Goal: Task Accomplishment & Management: Use online tool/utility

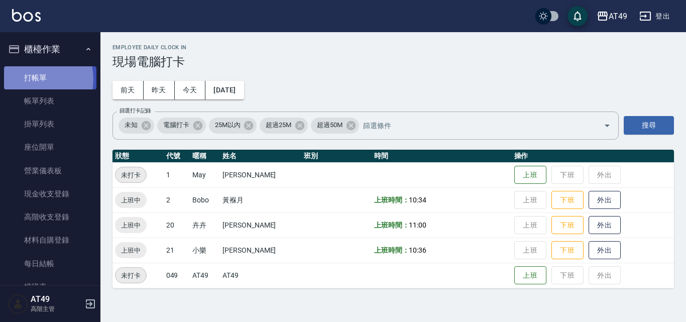
drag, startPoint x: 31, startPoint y: 79, endPoint x: 41, endPoint y: 72, distance: 11.8
click at [31, 80] on link "打帳單" at bounding box center [50, 77] width 92 height 23
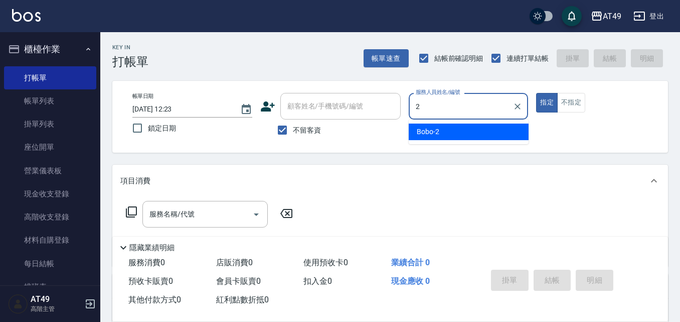
type input "2"
type button "true"
type input "Bobo-2"
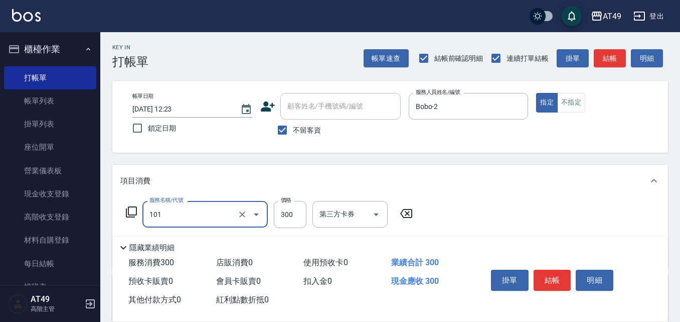
type input "一般洗髮(101)"
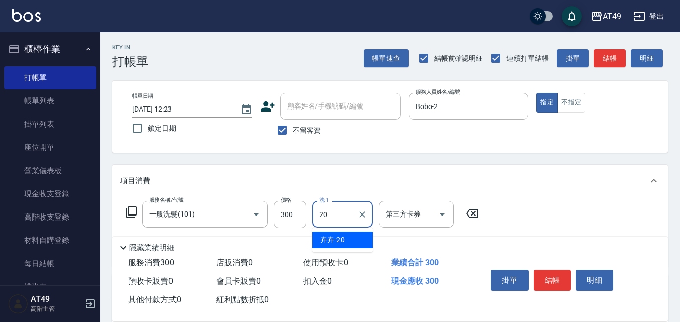
type input "卉卉-20"
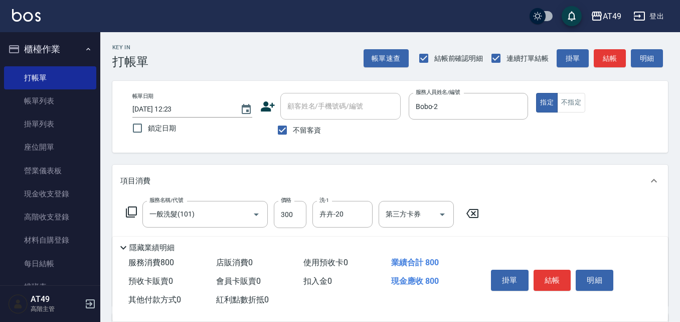
type input "精緻剪髮(201)"
click at [562, 265] on div "掛單 結帳 明細" at bounding box center [552, 281] width 131 height 32
click at [556, 269] on button "結帳" at bounding box center [553, 279] width 38 height 21
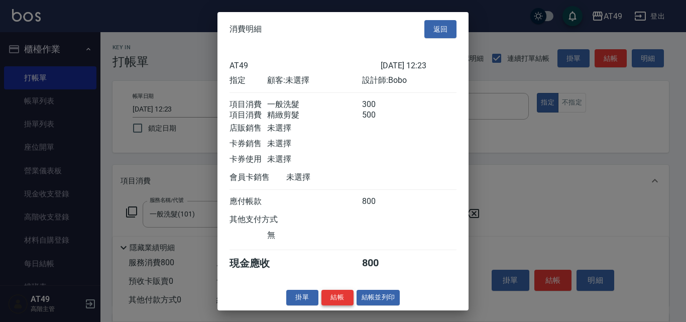
click at [339, 299] on button "結帳" at bounding box center [337, 298] width 32 height 16
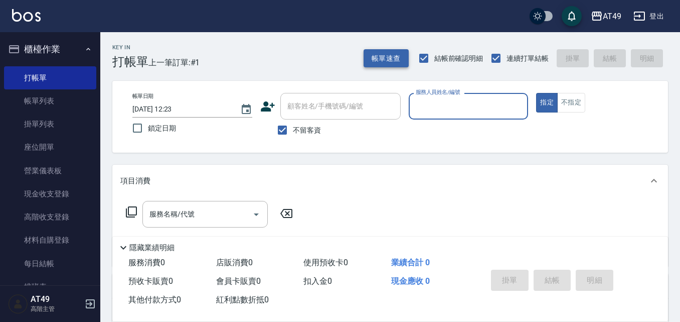
click at [380, 59] on button "帳單速查" at bounding box center [386, 58] width 45 height 19
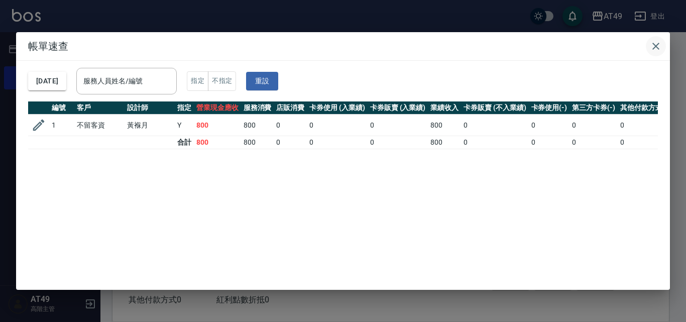
click at [656, 42] on icon "button" at bounding box center [655, 46] width 12 height 12
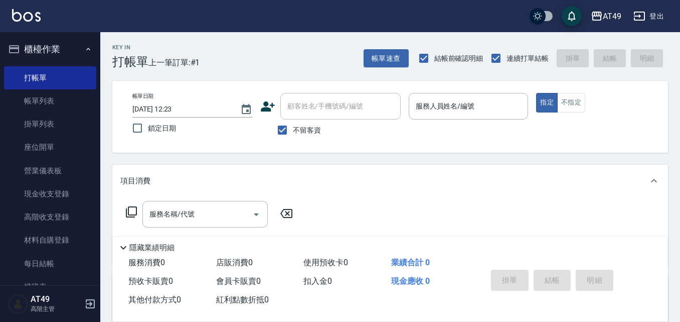
scroll to position [201, 0]
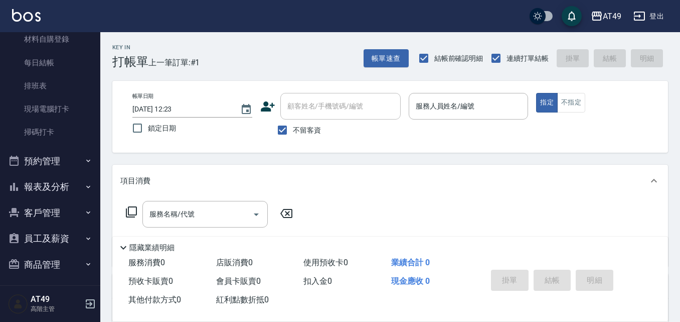
click at [22, 178] on button "報表及分析" at bounding box center [50, 187] width 92 height 26
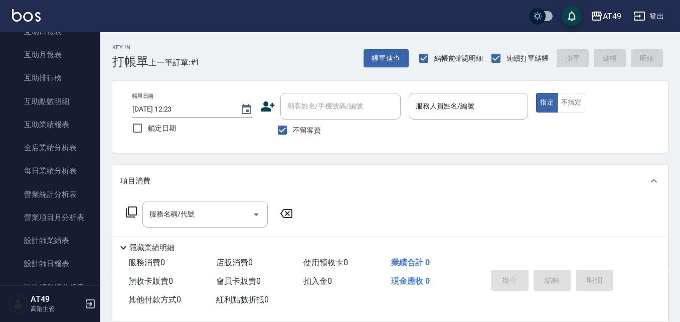
scroll to position [502, 0]
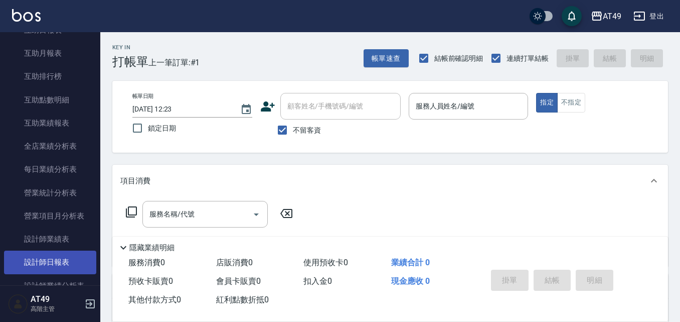
click at [38, 258] on link "設計師日報表" at bounding box center [50, 261] width 92 height 23
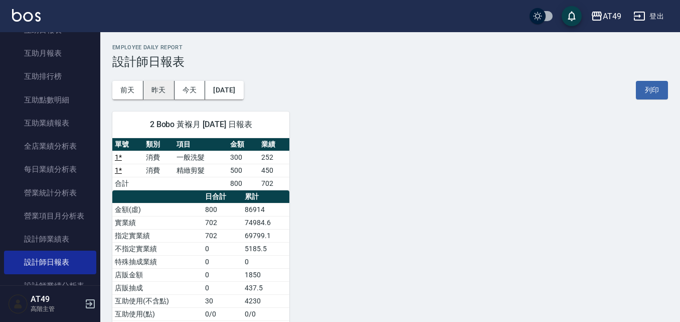
click at [149, 82] on button "昨天" at bounding box center [159, 90] width 31 height 19
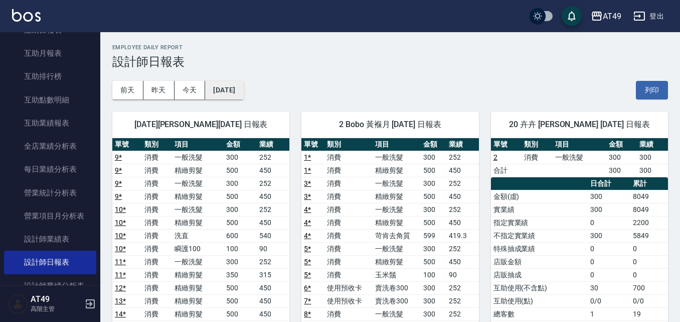
click at [226, 87] on button "[DATE]" at bounding box center [224, 90] width 38 height 19
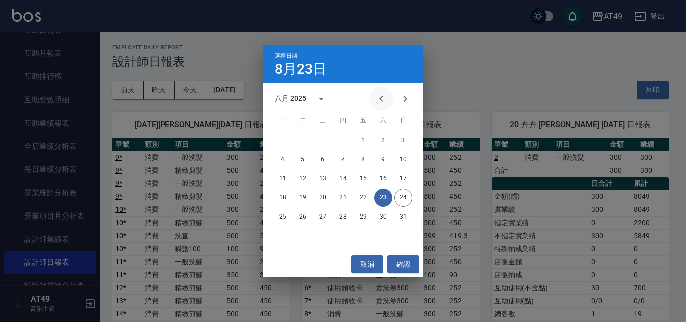
click at [377, 94] on icon "Previous month" at bounding box center [381, 99] width 12 height 12
click at [324, 198] on button "23" at bounding box center [323, 198] width 18 height 18
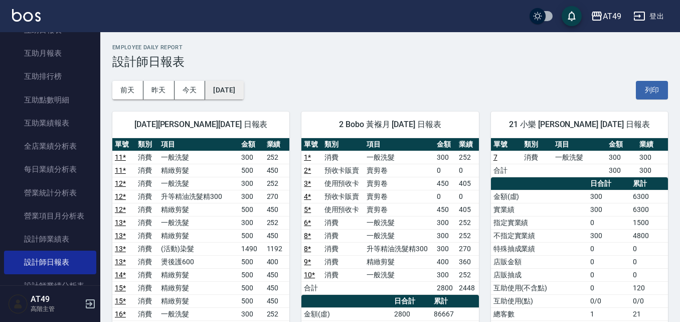
click at [243, 93] on button "[DATE]" at bounding box center [224, 90] width 38 height 19
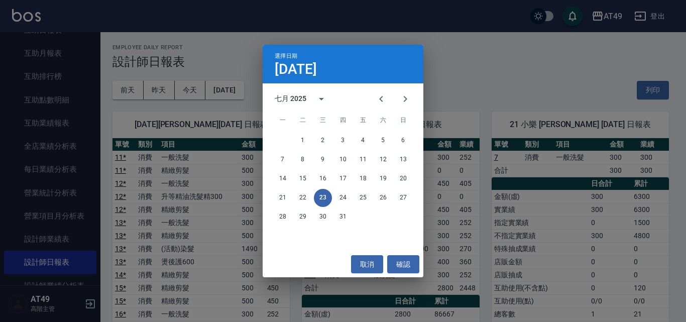
click at [473, 70] on div "選擇日期 [DATE] 七月 2025 一 二 三 四 五 六 日 1 2 3 4 5 6 7 8 9 10 11 12 13 14 15 16 17 18 …" at bounding box center [343, 161] width 686 height 322
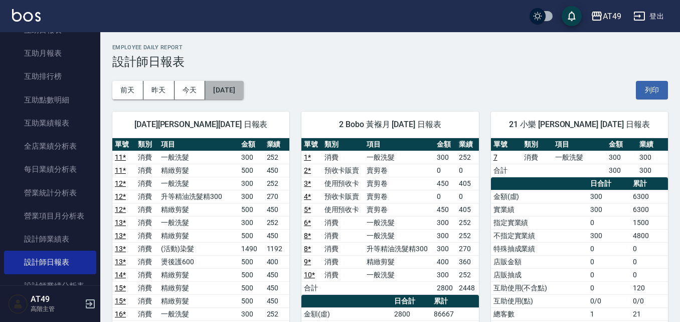
click at [237, 87] on button "[DATE]" at bounding box center [224, 90] width 38 height 19
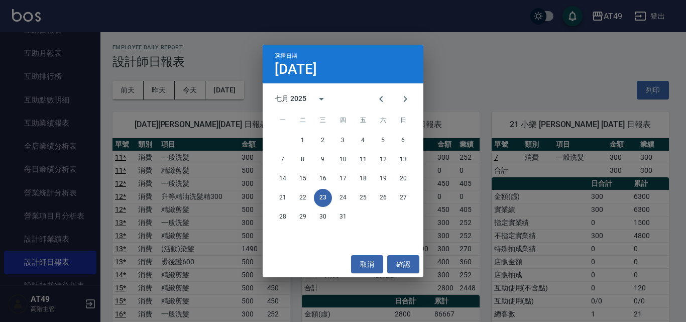
click at [459, 74] on div "選擇日期 [DATE] 七月 2025 一 二 三 四 五 六 日 1 2 3 4 5 6 7 8 9 10 11 12 13 14 15 16 17 18 …" at bounding box center [343, 161] width 686 height 322
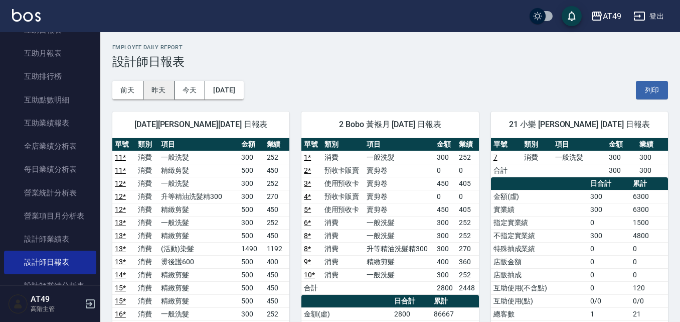
click at [161, 89] on button "昨天" at bounding box center [159, 90] width 31 height 19
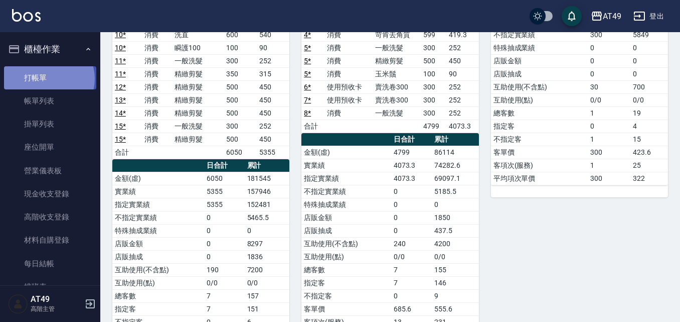
click at [48, 78] on link "打帳單" at bounding box center [50, 77] width 92 height 23
